Goal: Find specific page/section: Find specific page/section

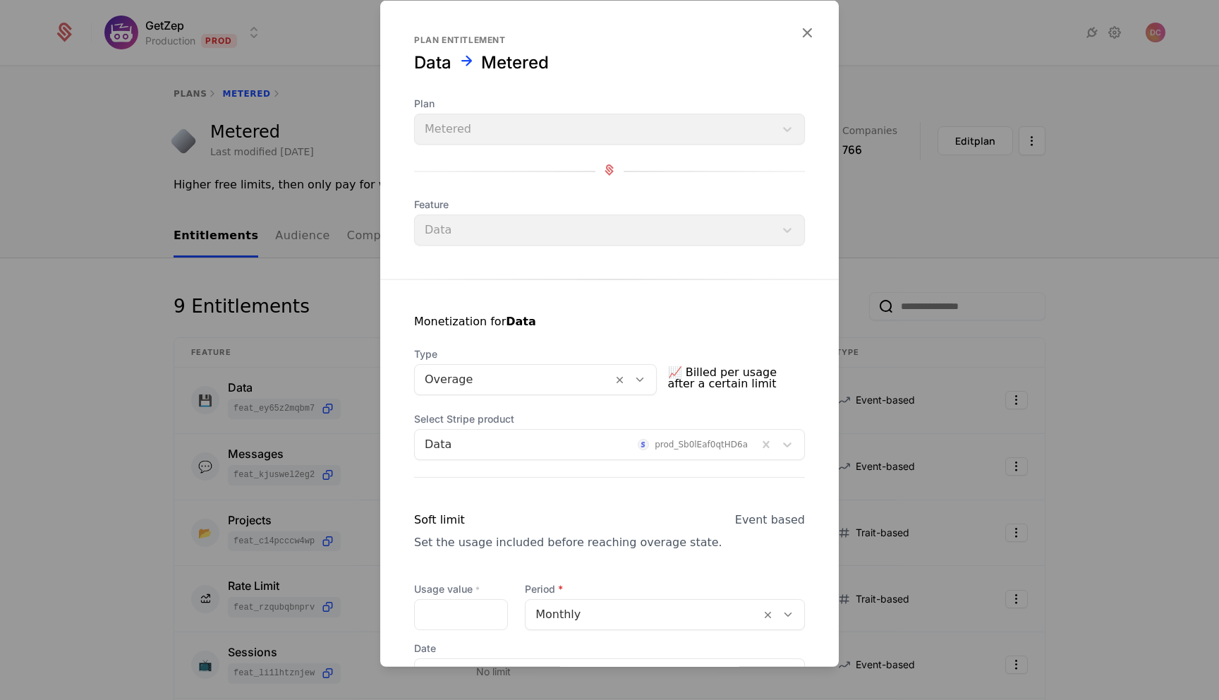
scroll to position [752, 0]
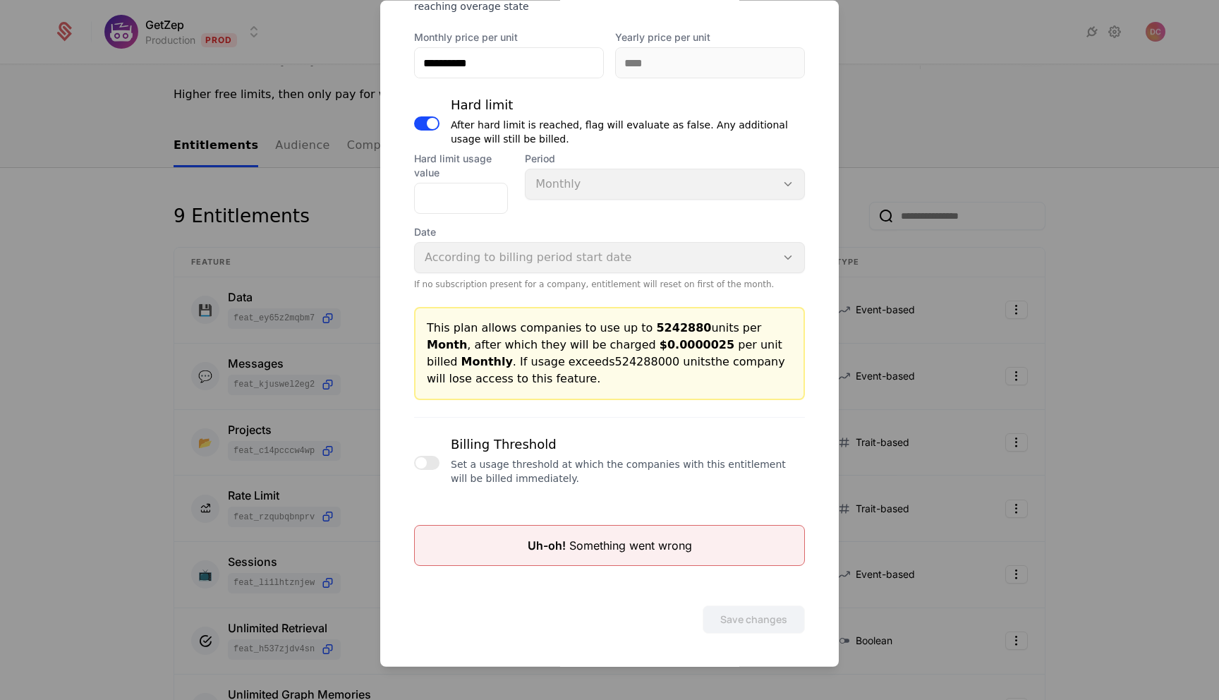
click at [939, 66] on div at bounding box center [609, 350] width 1219 height 700
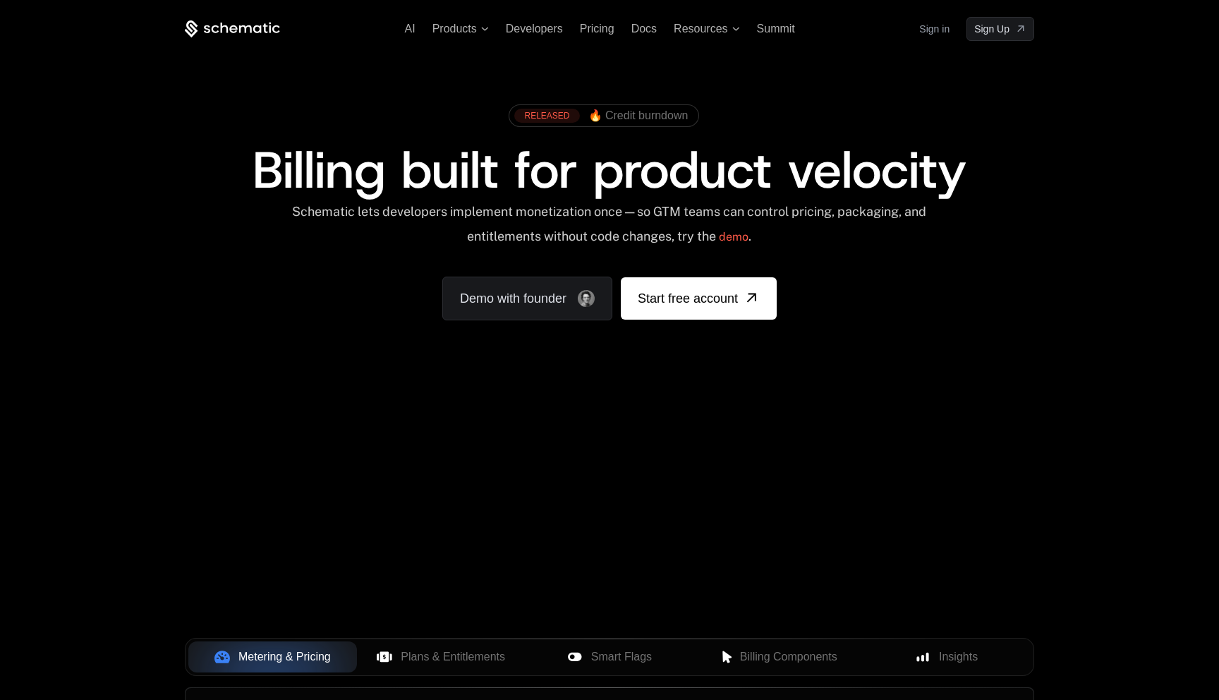
click at [926, 32] on link "Sign in" at bounding box center [935, 29] width 30 height 23
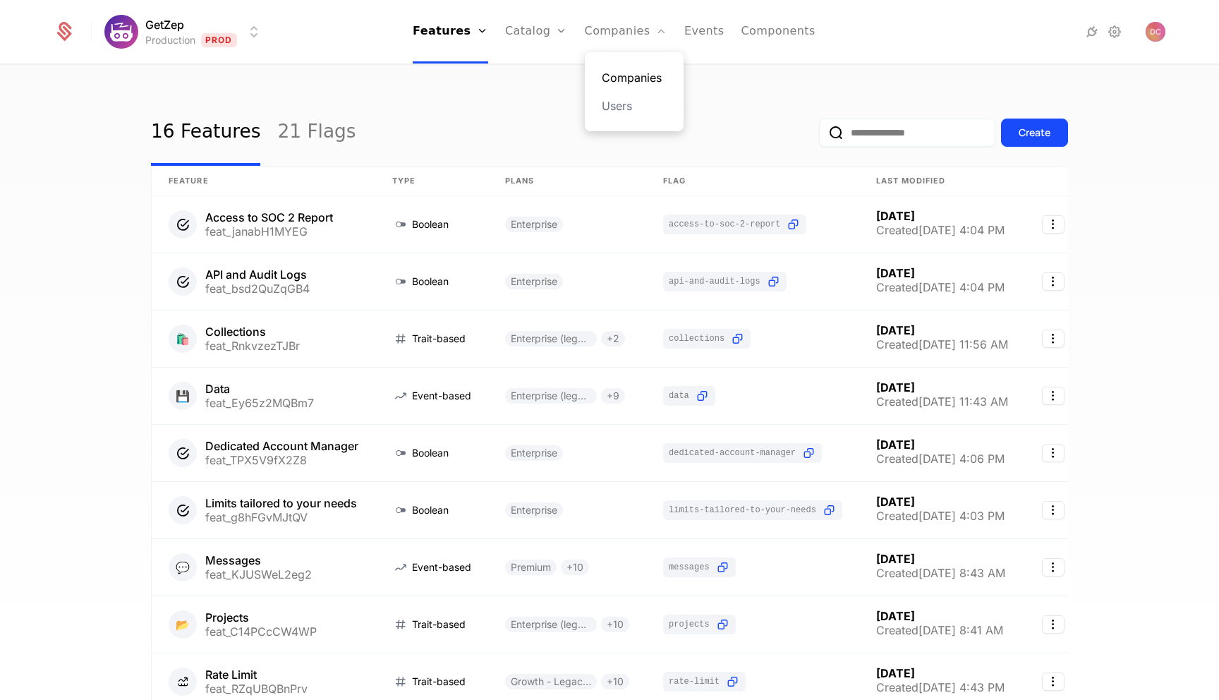
click at [626, 73] on link "Companies" at bounding box center [634, 77] width 65 height 17
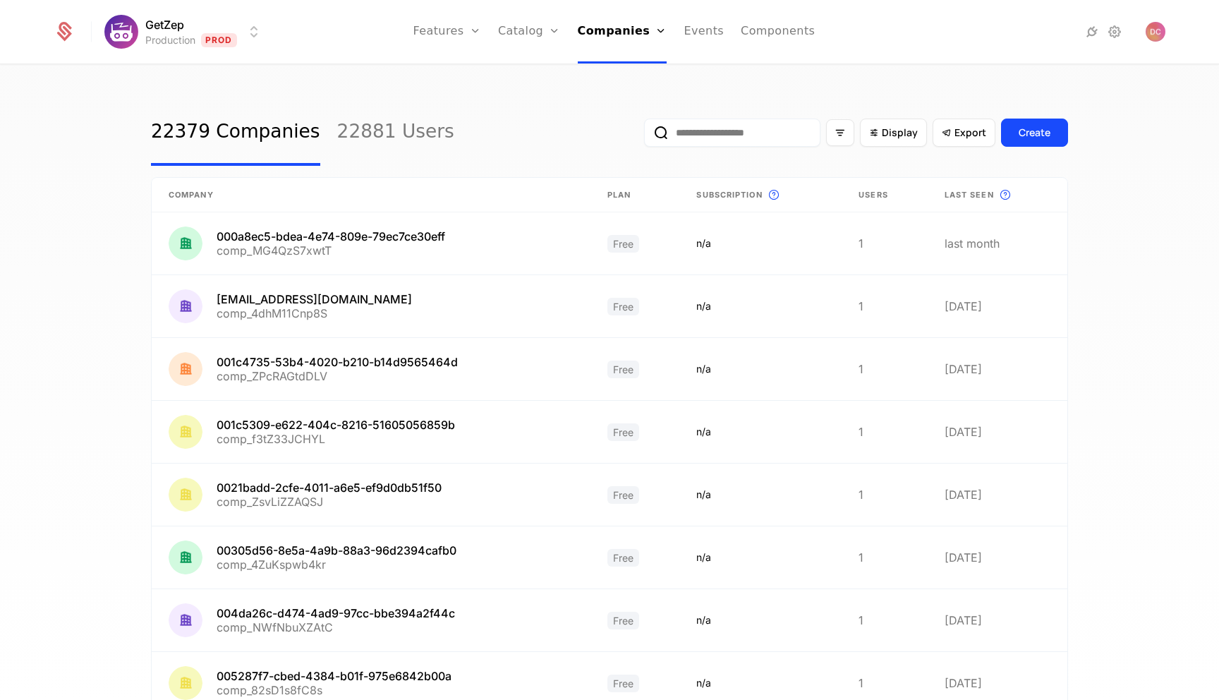
click at [675, 139] on input "email" at bounding box center [732, 133] width 176 height 28
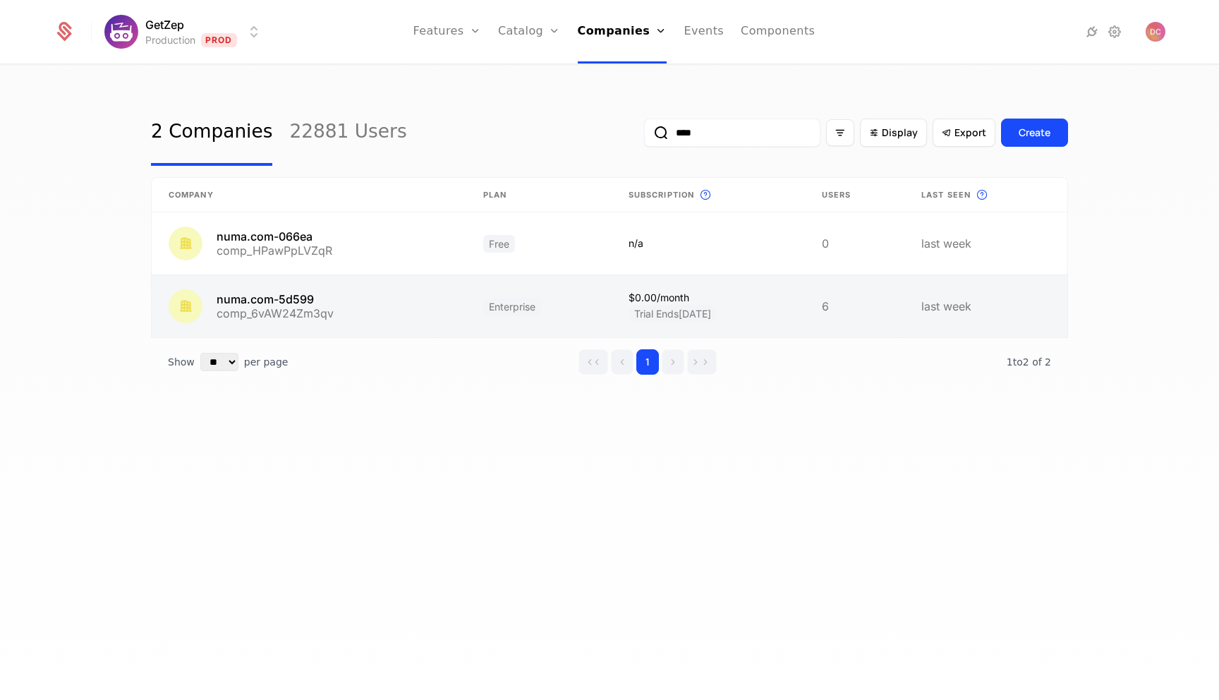
type input "****"
click at [323, 320] on link at bounding box center [309, 306] width 315 height 62
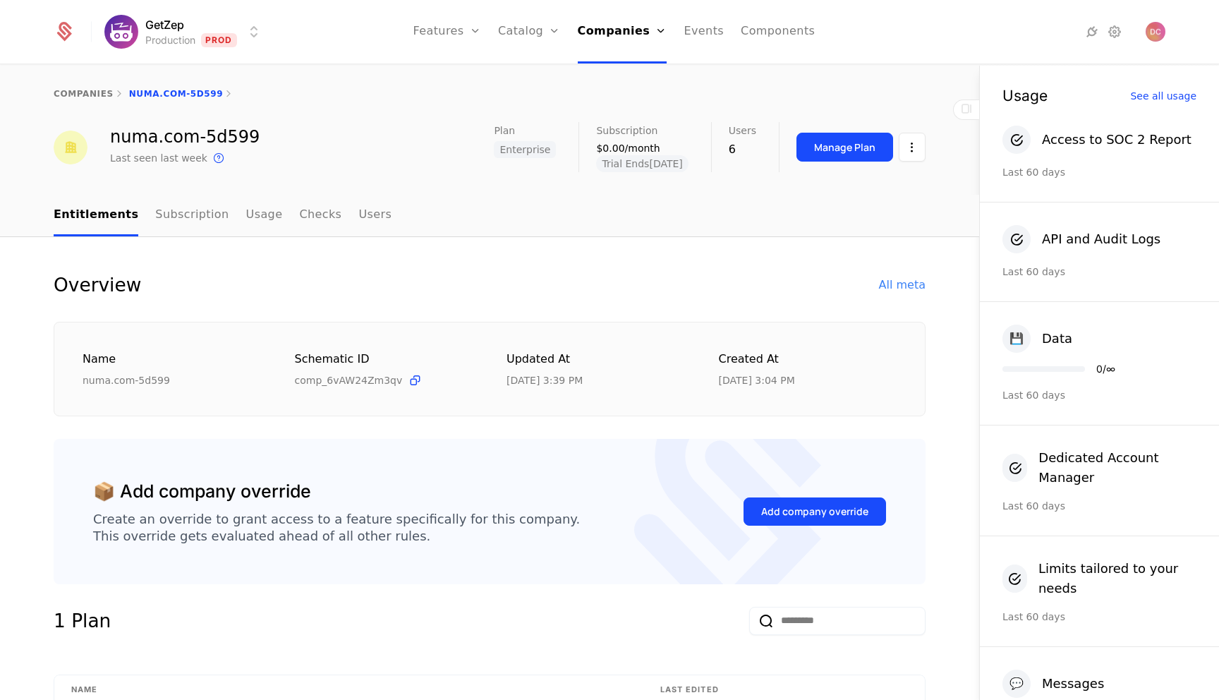
drag, startPoint x: 686, startPoint y: 165, endPoint x: 637, endPoint y: 163, distance: 49.4
click at [637, 163] on span "Trial Ends 9/24/2025" at bounding box center [642, 163] width 92 height 17
copy span "9/24/2025"
